Goal: Information Seeking & Learning: Find specific fact

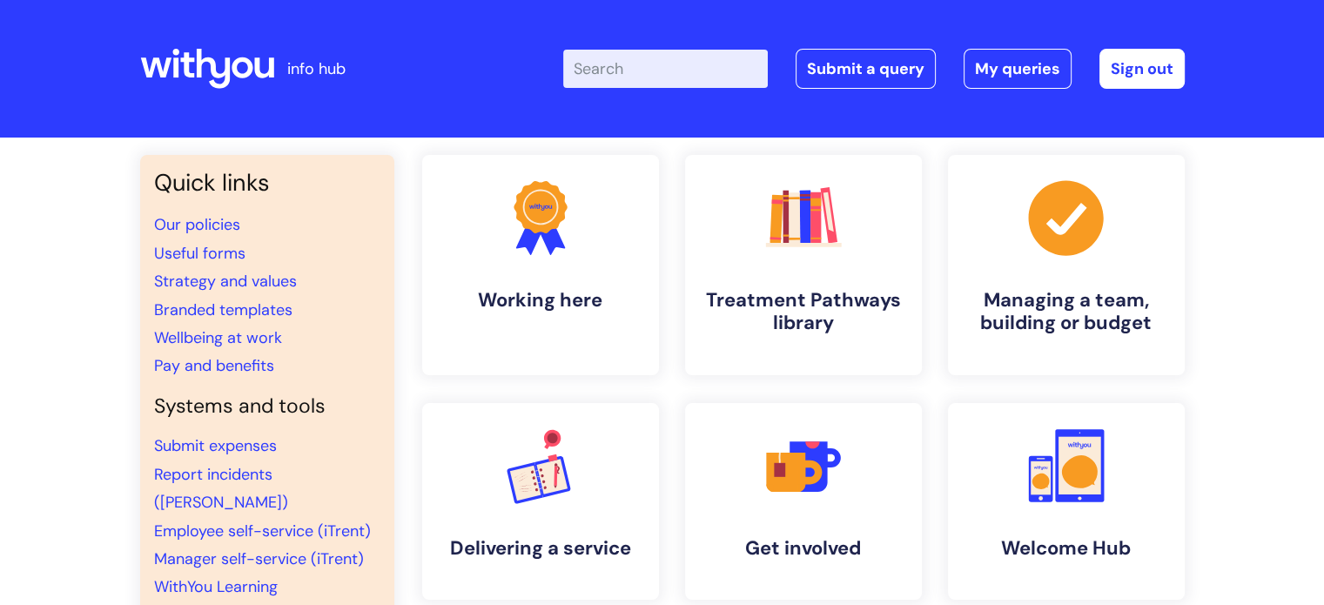
click at [647, 78] on input "Enter your search term here..." at bounding box center [665, 69] width 205 height 38
type input "nmp competency"
click button "Search" at bounding box center [0, 0] width 0 height 0
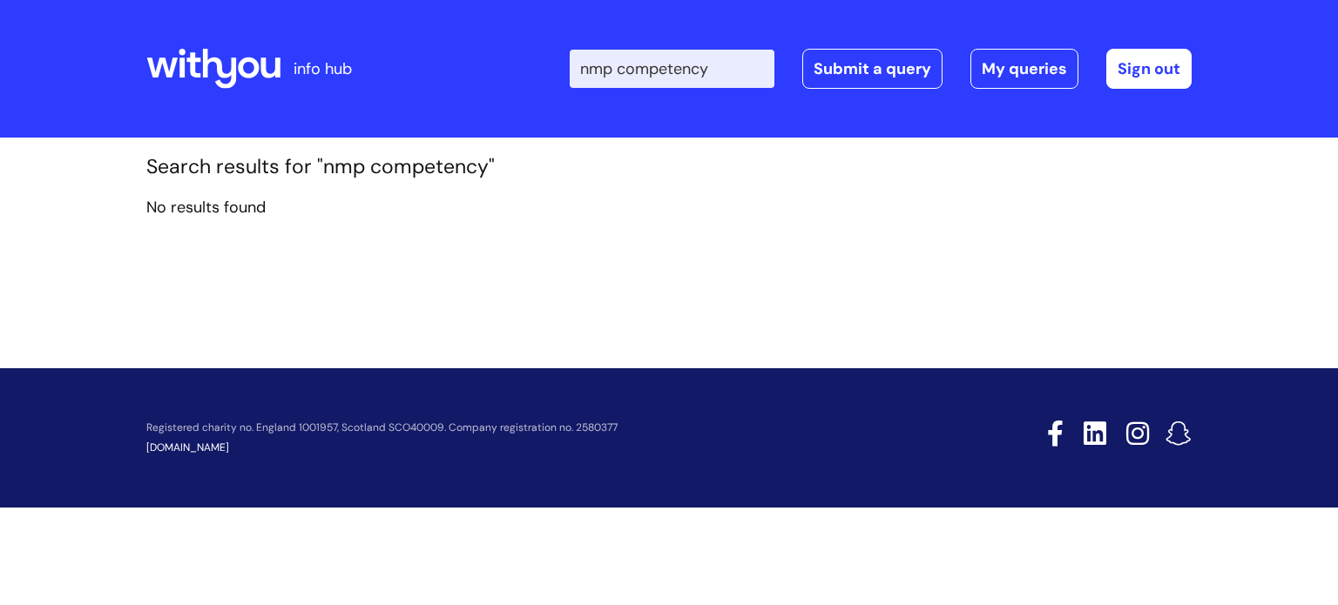
click at [739, 76] on input "nmp competency" at bounding box center [671, 69] width 205 height 38
type input "nmp"
